Goal: Task Accomplishment & Management: Use online tool/utility

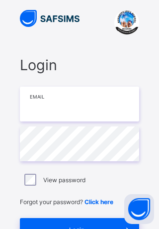
click at [81, 101] on input "email" at bounding box center [79, 104] width 119 height 35
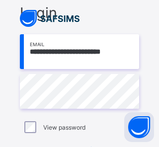
scroll to position [53, 0]
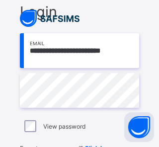
type input "**********"
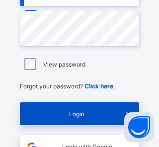
click at [84, 113] on span "Login" at bounding box center [76, 113] width 79 height 7
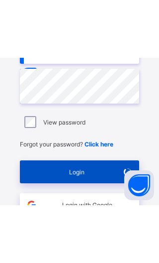
scroll to position [26, 0]
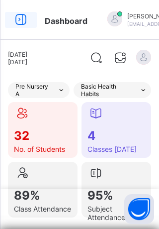
click at [24, 19] on icon at bounding box center [20, 19] width 17 height 14
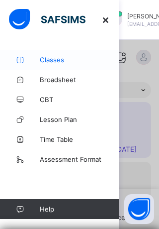
click at [53, 55] on link "Classes" at bounding box center [59, 60] width 119 height 20
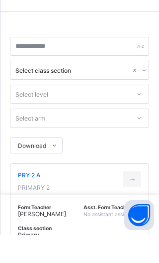
click at [32, 201] on span "PRY 2 A" at bounding box center [34, 202] width 32 height 7
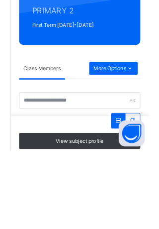
scroll to position [46, 0]
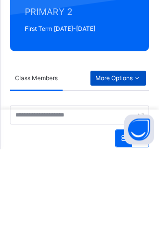
click at [125, 154] on span "More Options" at bounding box center [119, 157] width 46 height 9
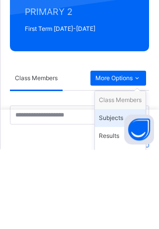
click at [115, 197] on div "Subjects" at bounding box center [120, 198] width 43 height 10
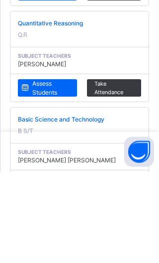
scroll to position [608, 0]
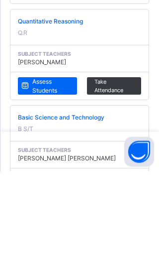
click at [45, 66] on div "Subject Teachers [PERSON_NAME]" at bounding box center [79, 52] width 138 height 27
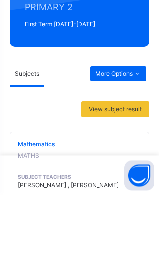
click at [49, 228] on div at bounding box center [79, 243] width 159 height 40
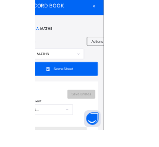
scroll to position [79, 0]
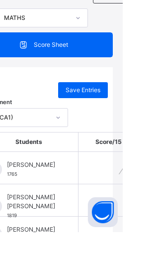
click at [159, 196] on input "text" at bounding box center [145, 199] width 50 height 22
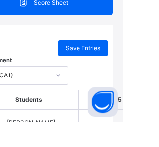
scroll to position [117, 0]
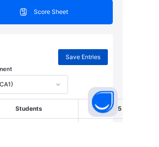
type input "**"
click at [137, 79] on span "Save Entries" at bounding box center [119, 82] width 35 height 9
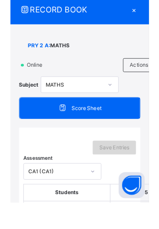
scroll to position [112, 0]
